Goal: Information Seeking & Learning: Check status

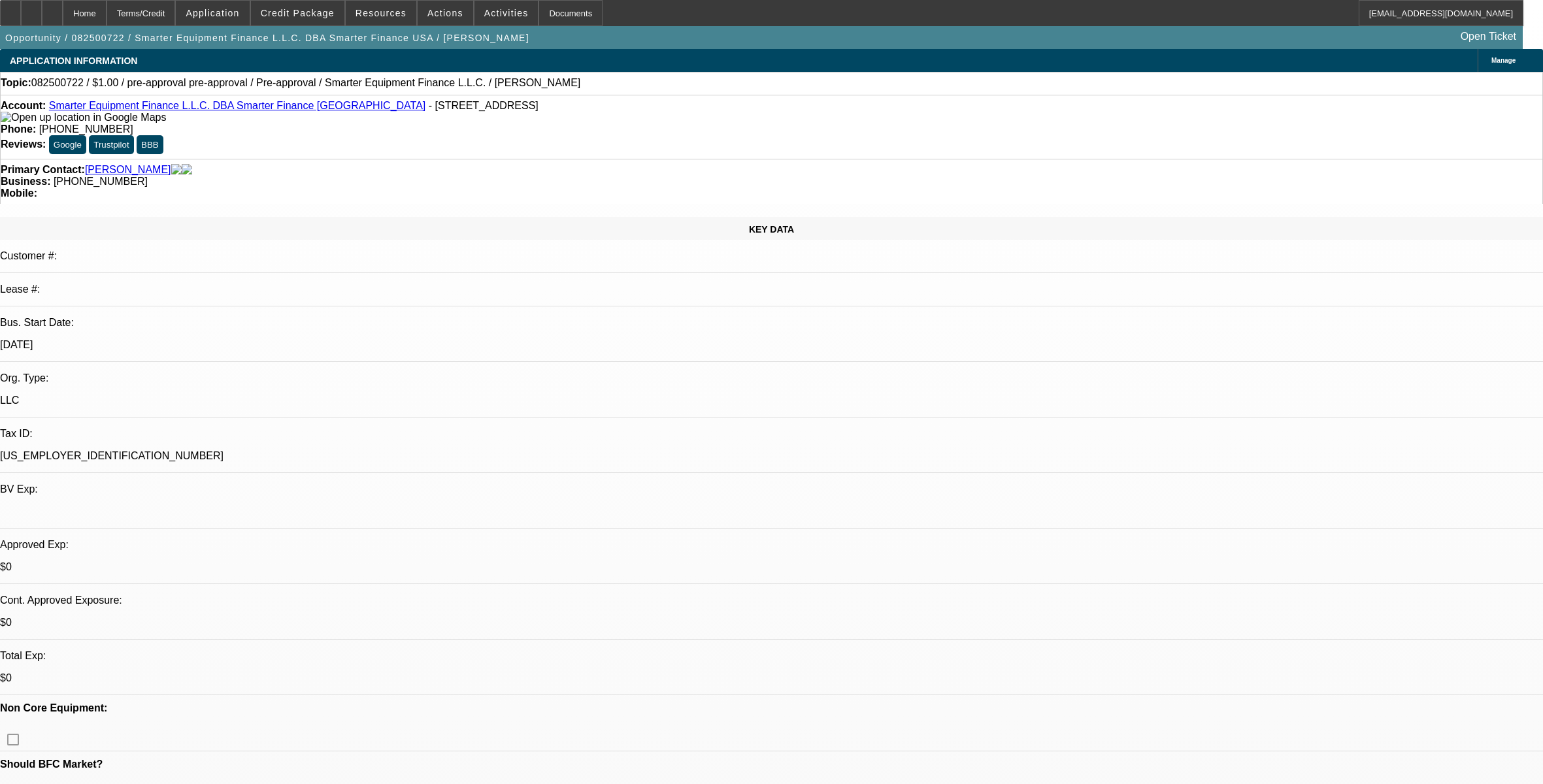
select select "0"
select select "2"
select select "0.1"
select select "4"
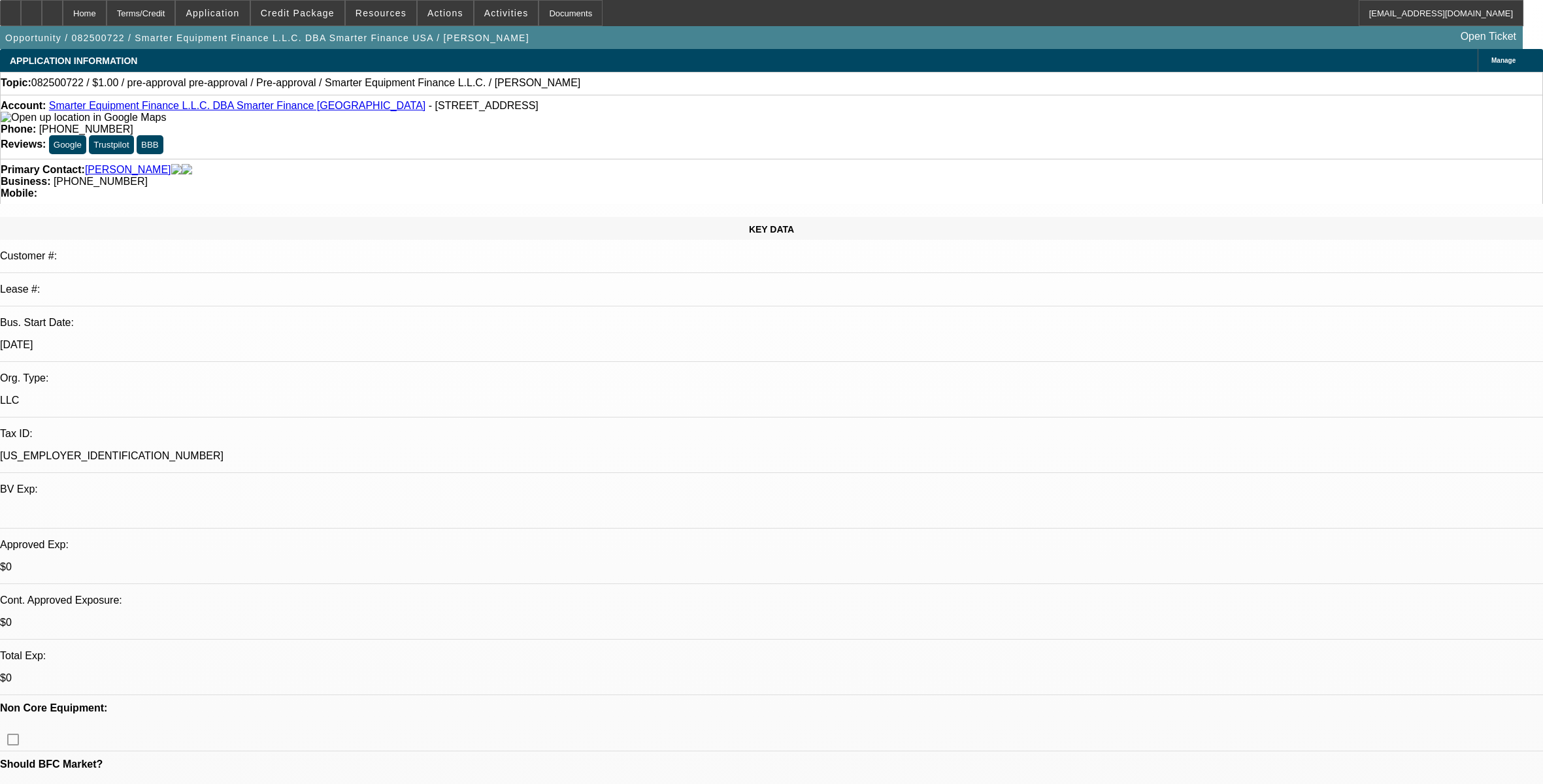
select select "0"
select select "2"
select select "0.1"
select select "4"
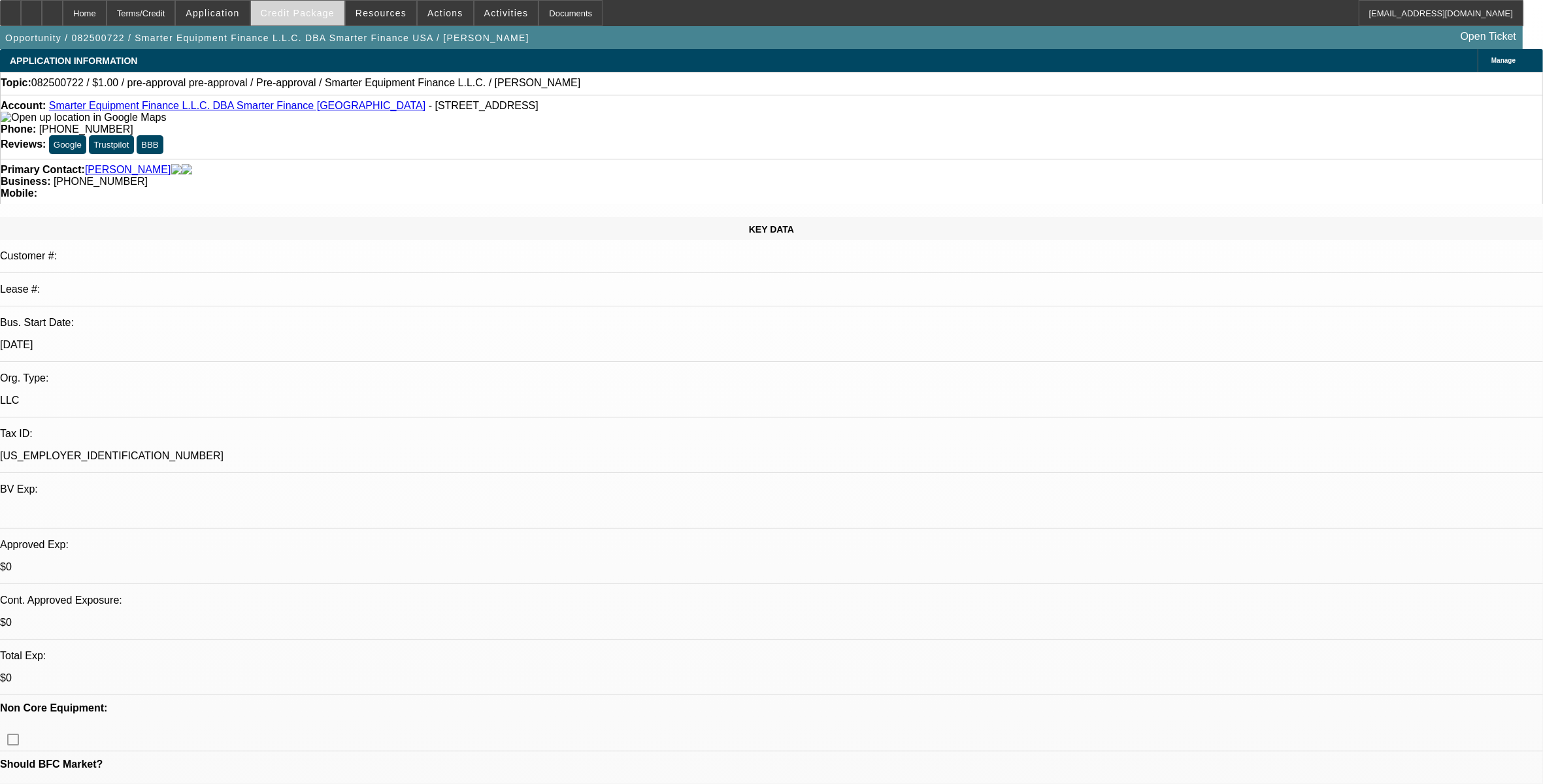
click at [289, 8] on span at bounding box center [297, 13] width 93 height 31
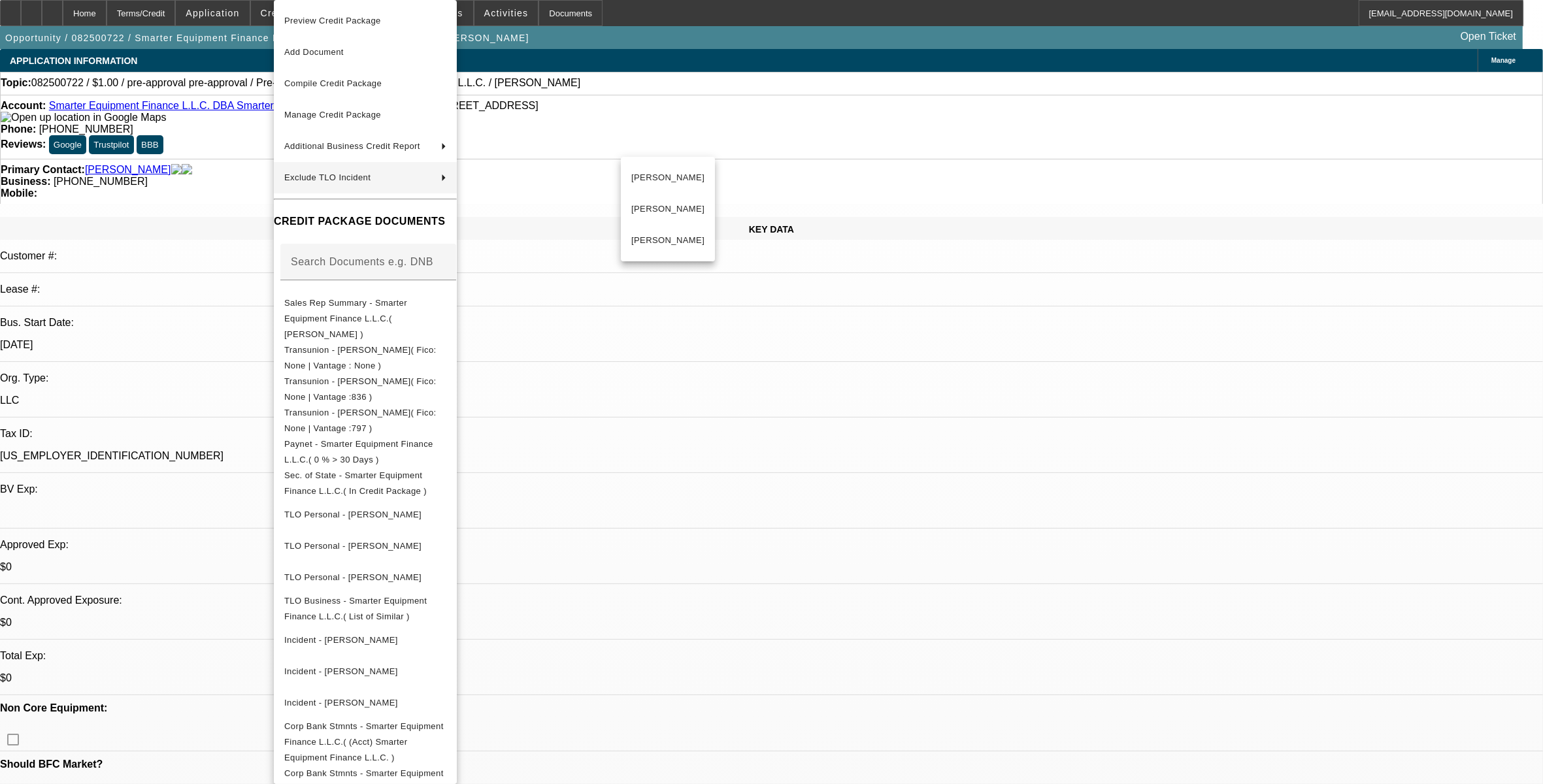
click at [857, 381] on div at bounding box center [772, 392] width 1543 height 784
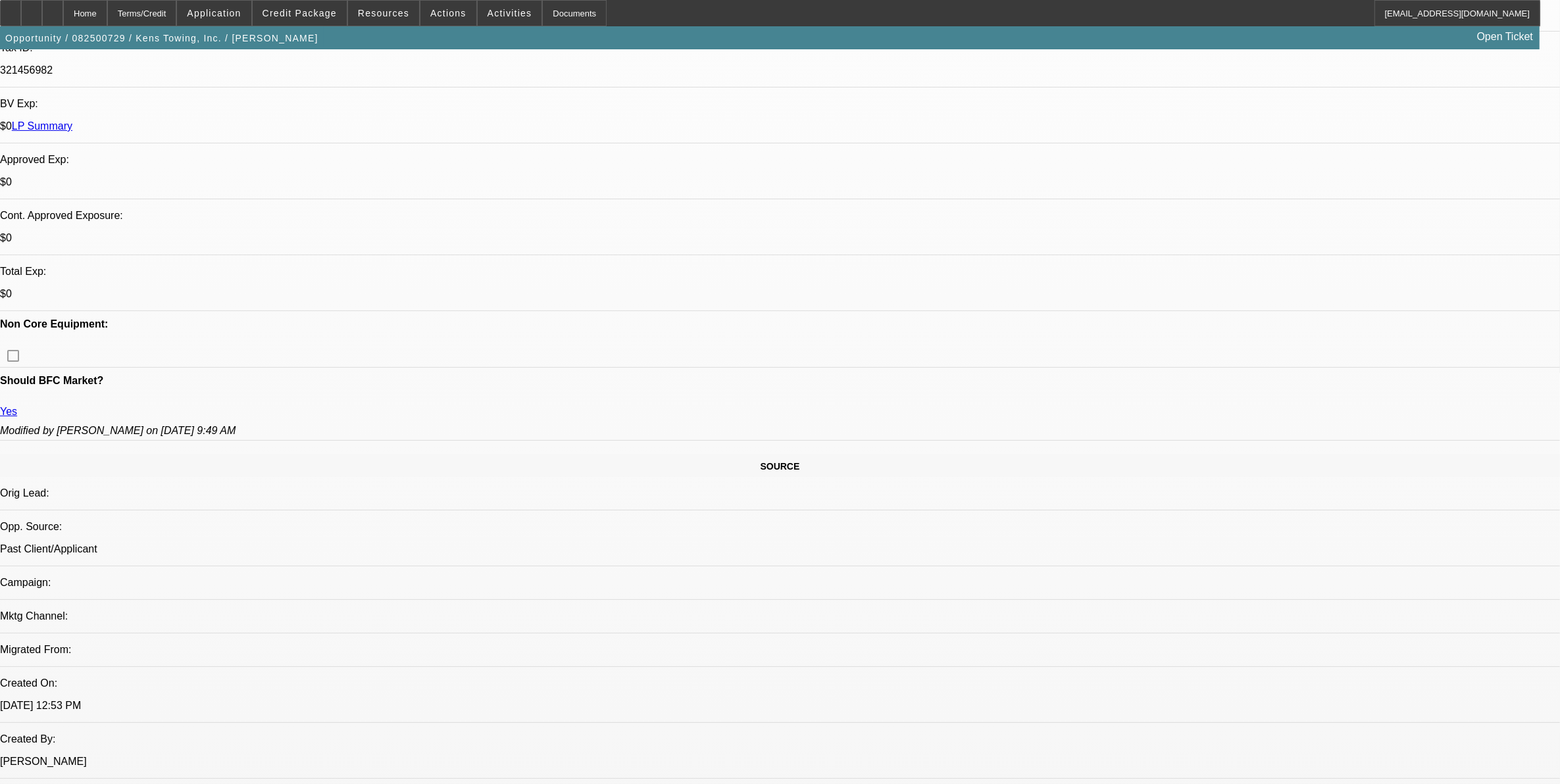
select select "0"
select select "2"
select select "0"
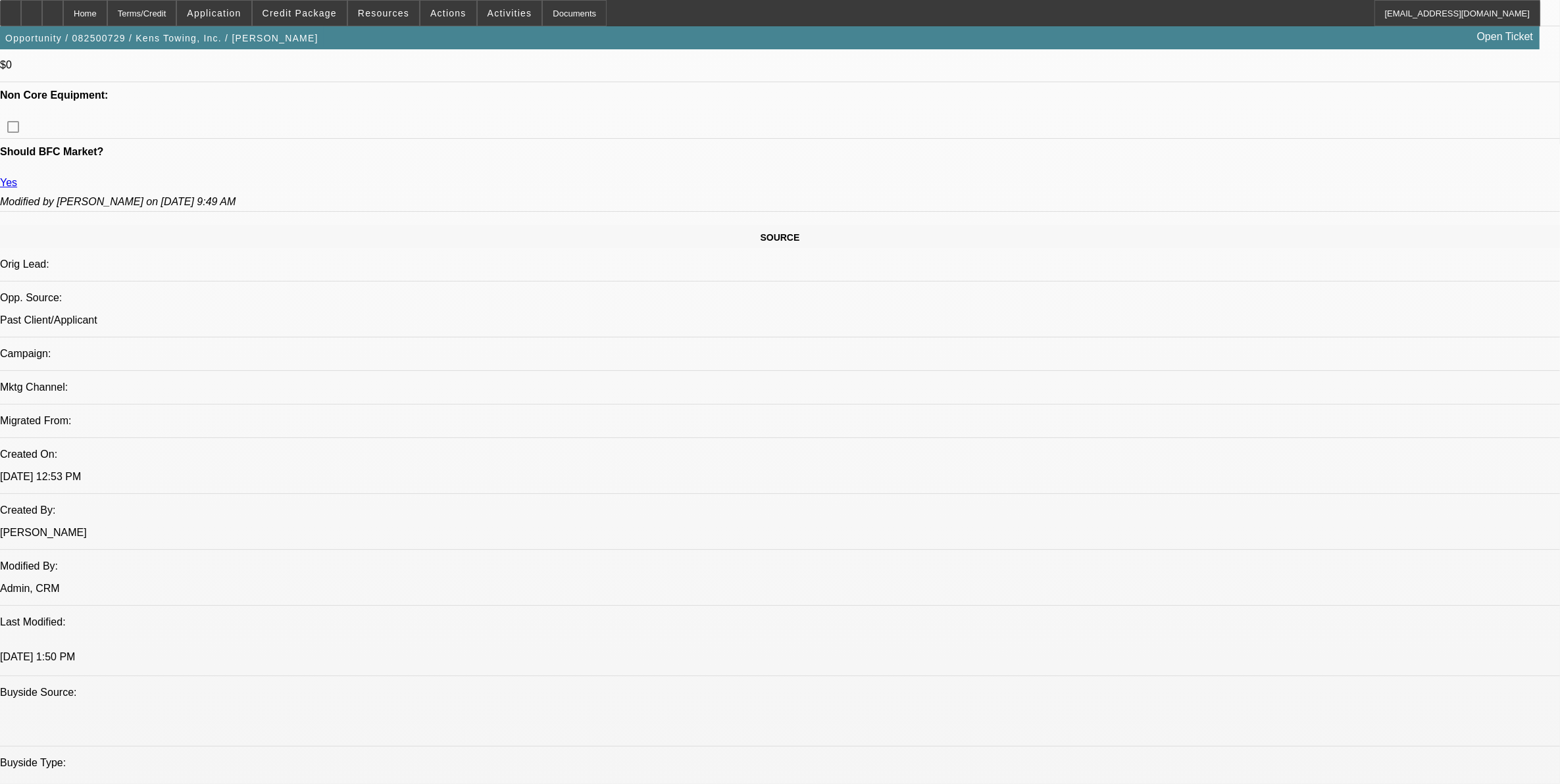
select select "1"
select select "2"
select select "6"
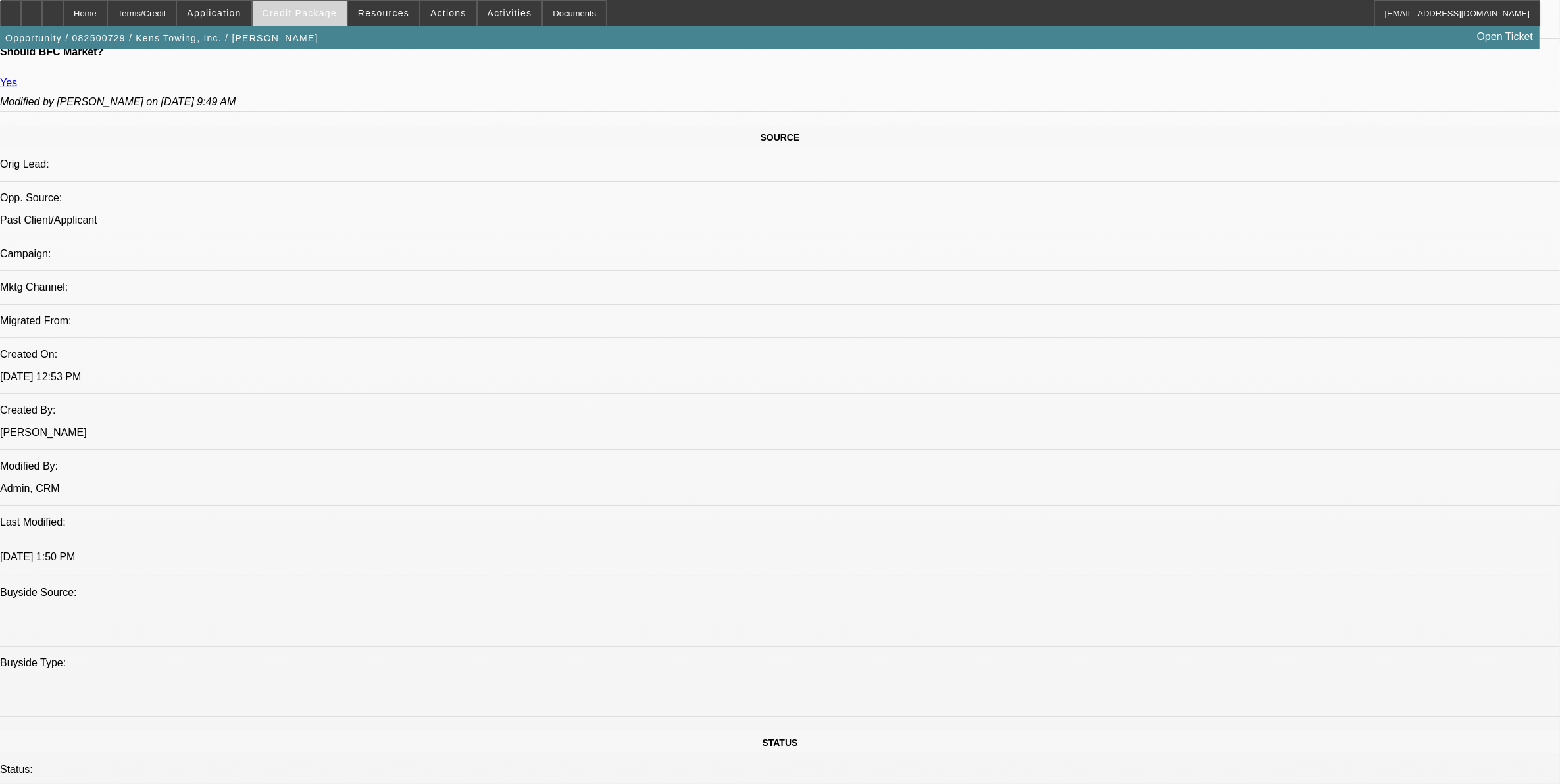
click at [328, 16] on span "Credit Package" at bounding box center [300, 13] width 75 height 10
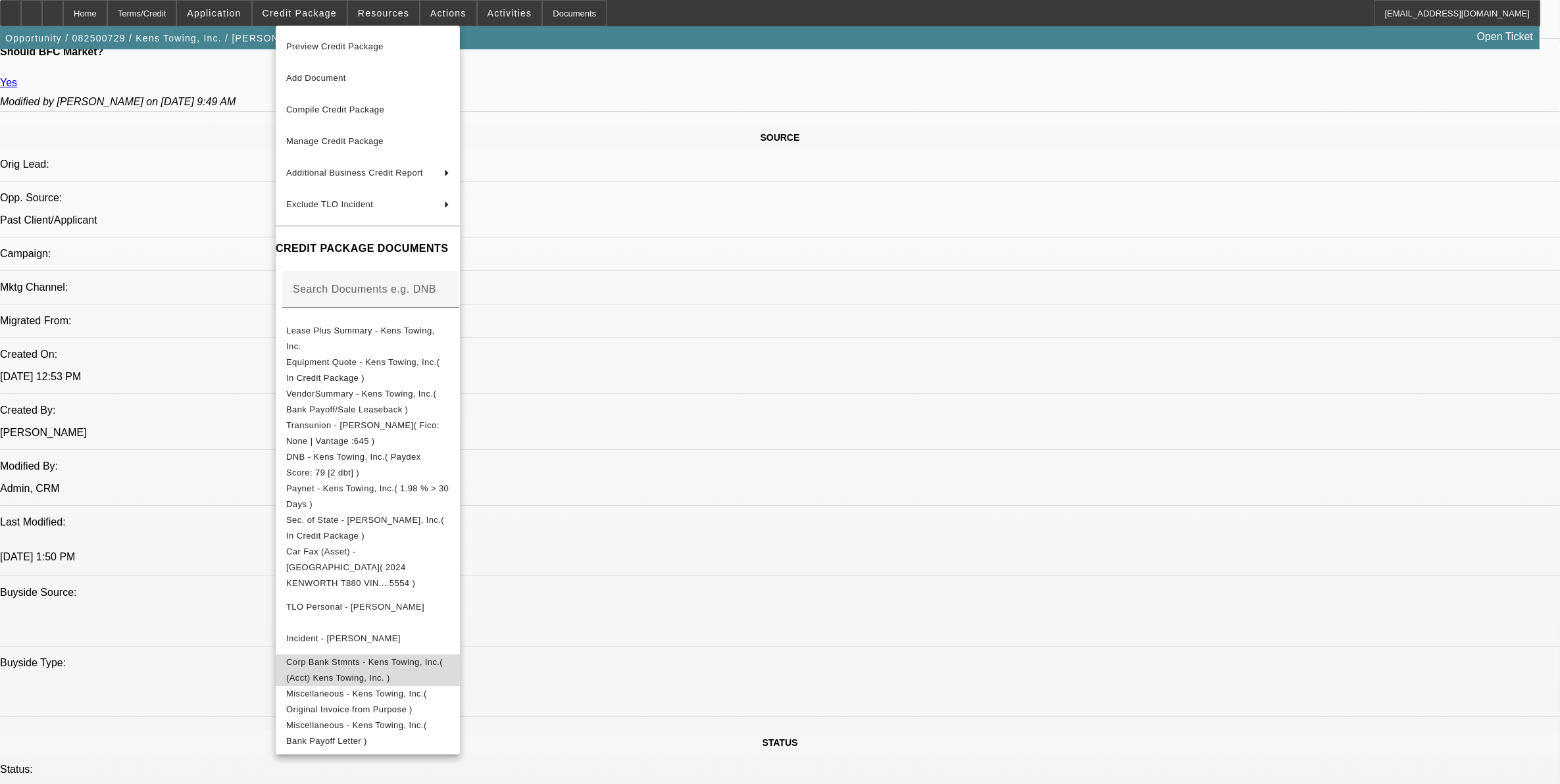
click at [357, 657] on span "Corp Bank Stmnts - Kens Towing, Inc.( (Acct) Kens Towing, Inc. )" at bounding box center [365, 670] width 157 height 25
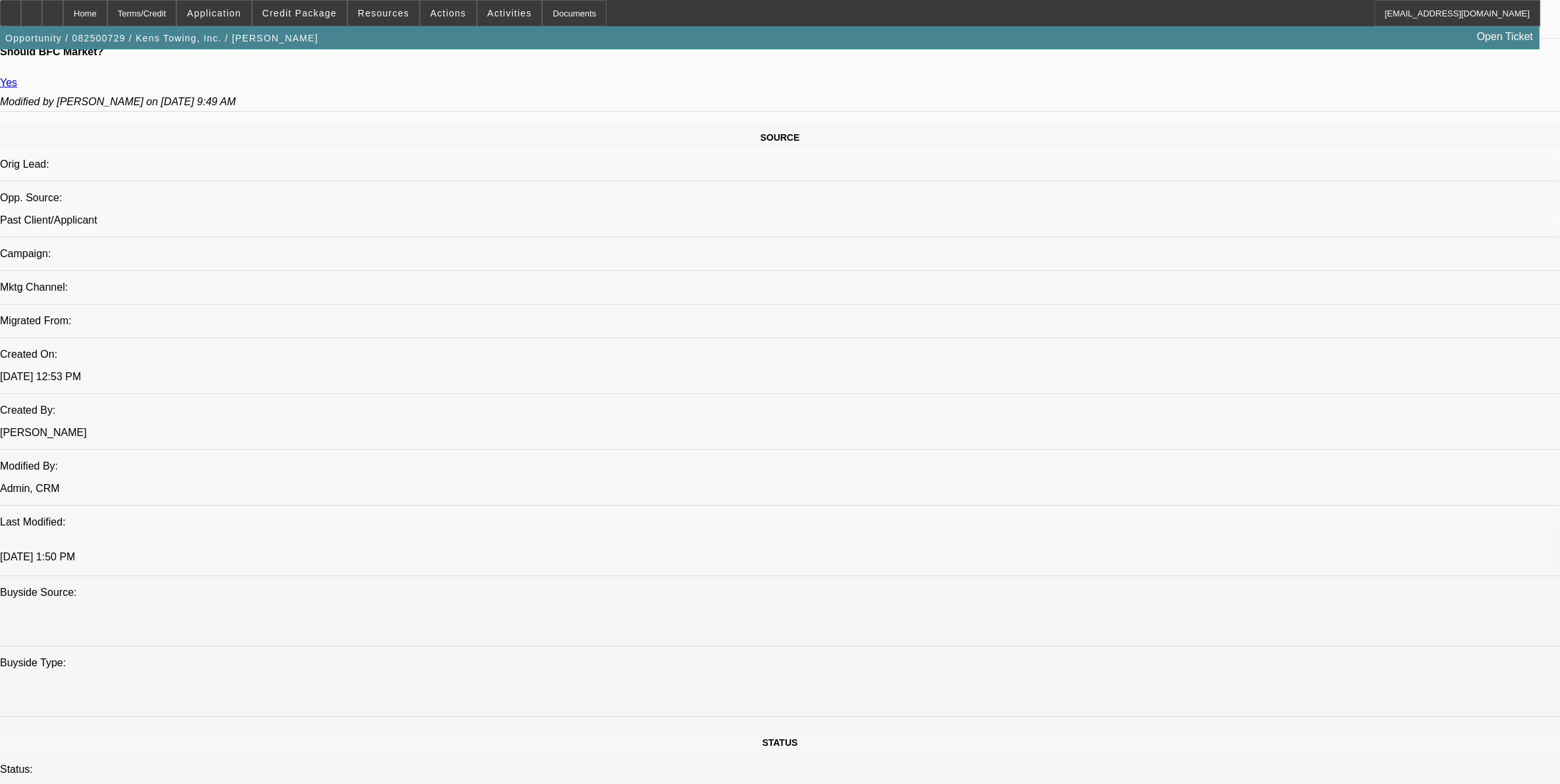
click at [314, 10] on span "Credit Package" at bounding box center [300, 13] width 75 height 10
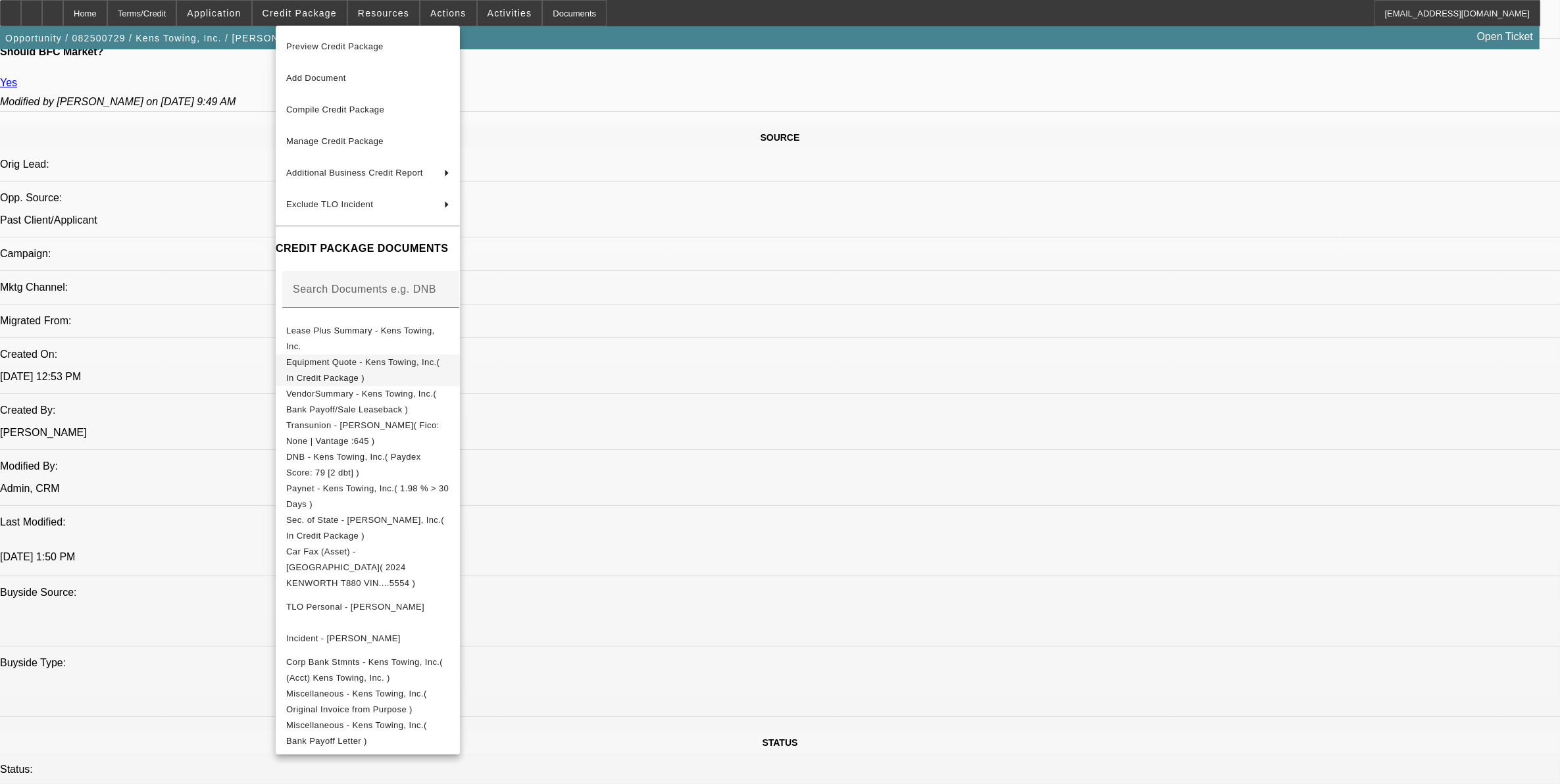
click at [385, 374] on button "Equipment Quote - Kens Towing, Inc.( In Credit Package )" at bounding box center [367, 370] width 184 height 31
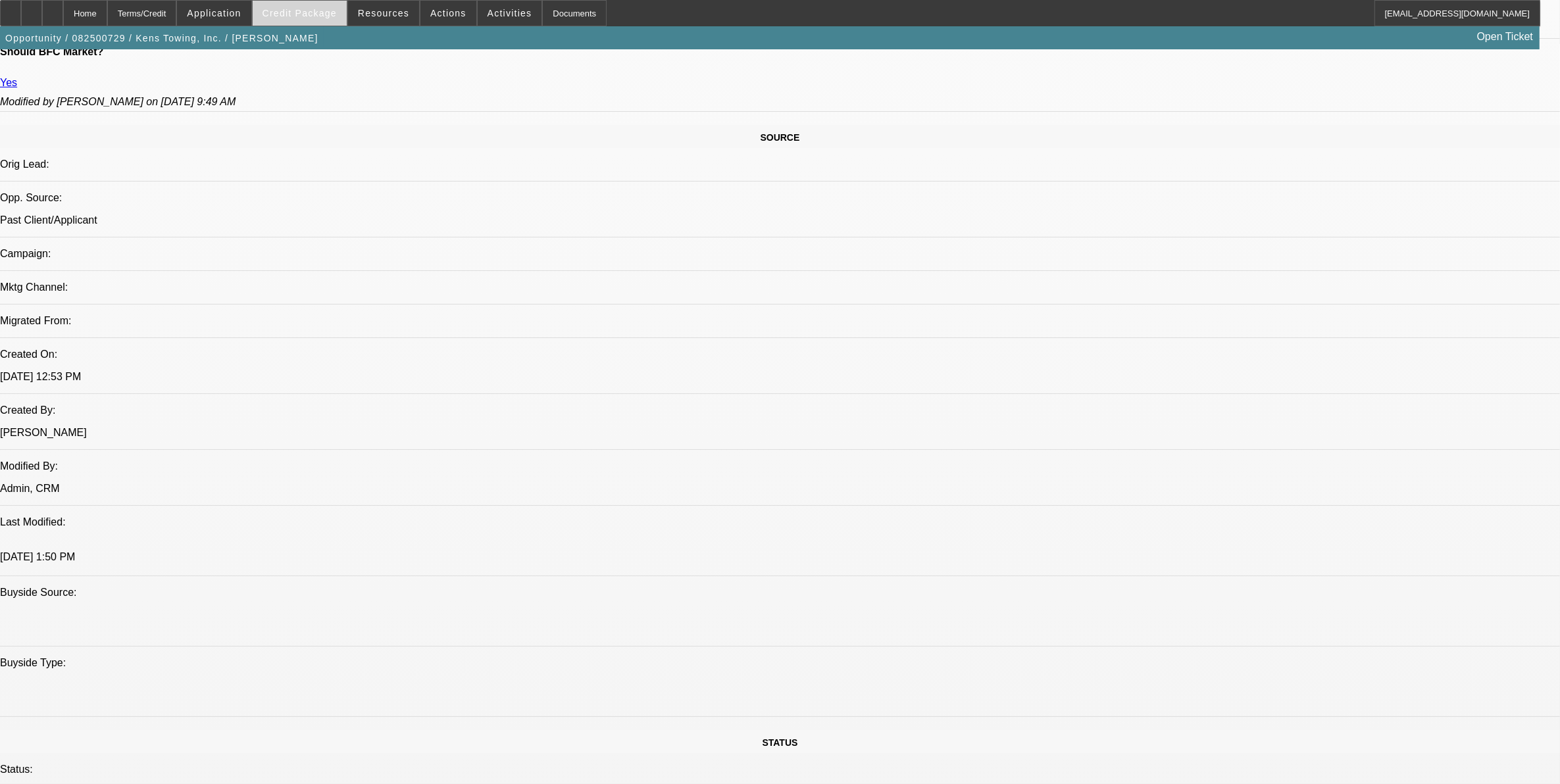
click at [347, 14] on span at bounding box center [299, 13] width 94 height 31
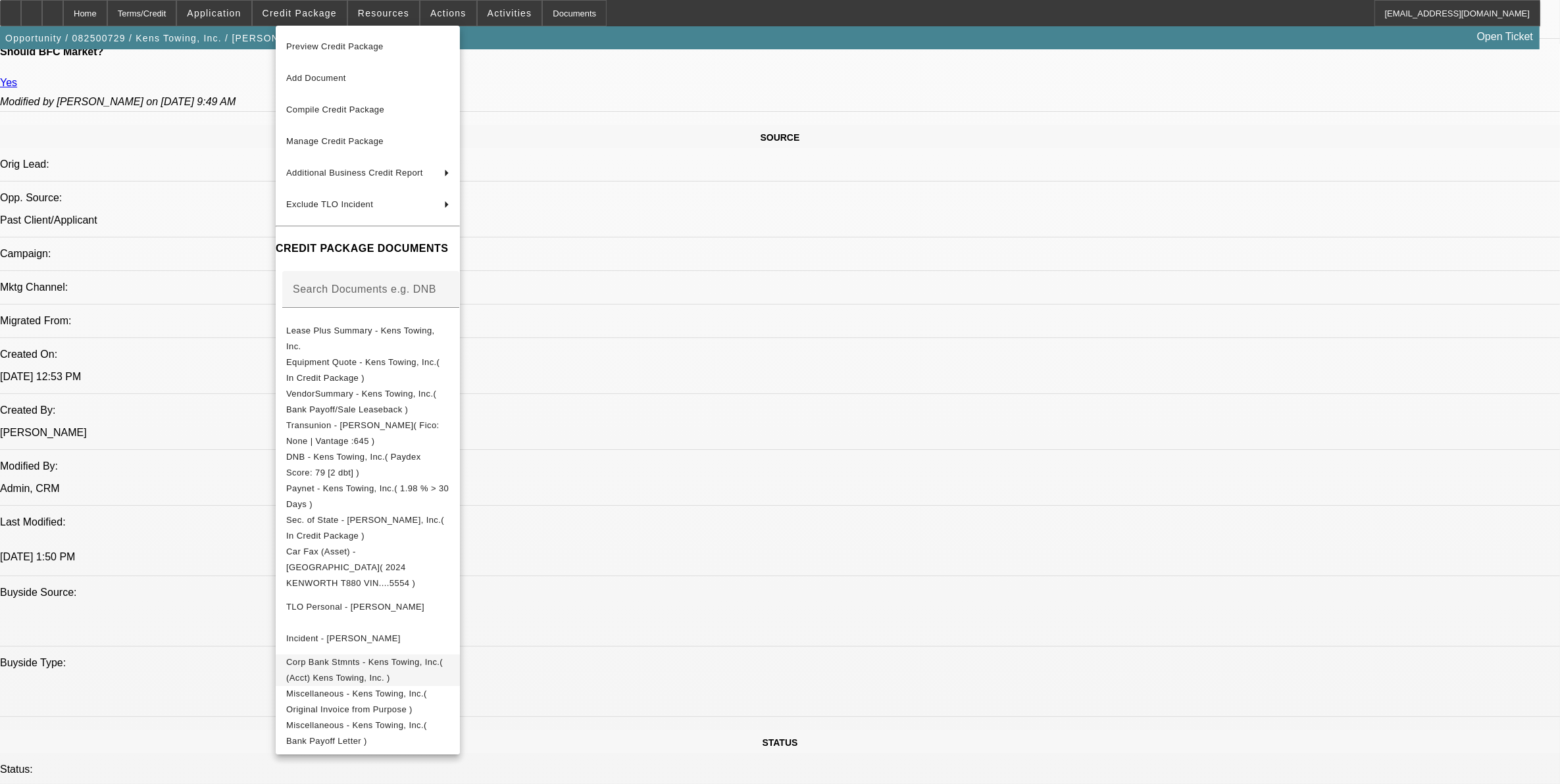
click at [426, 657] on span "Corp Bank Stmnts - Kens Towing, Inc.( (Acct) Kens Towing, Inc. )" at bounding box center [365, 670] width 157 height 25
